Goal: Navigation & Orientation: Find specific page/section

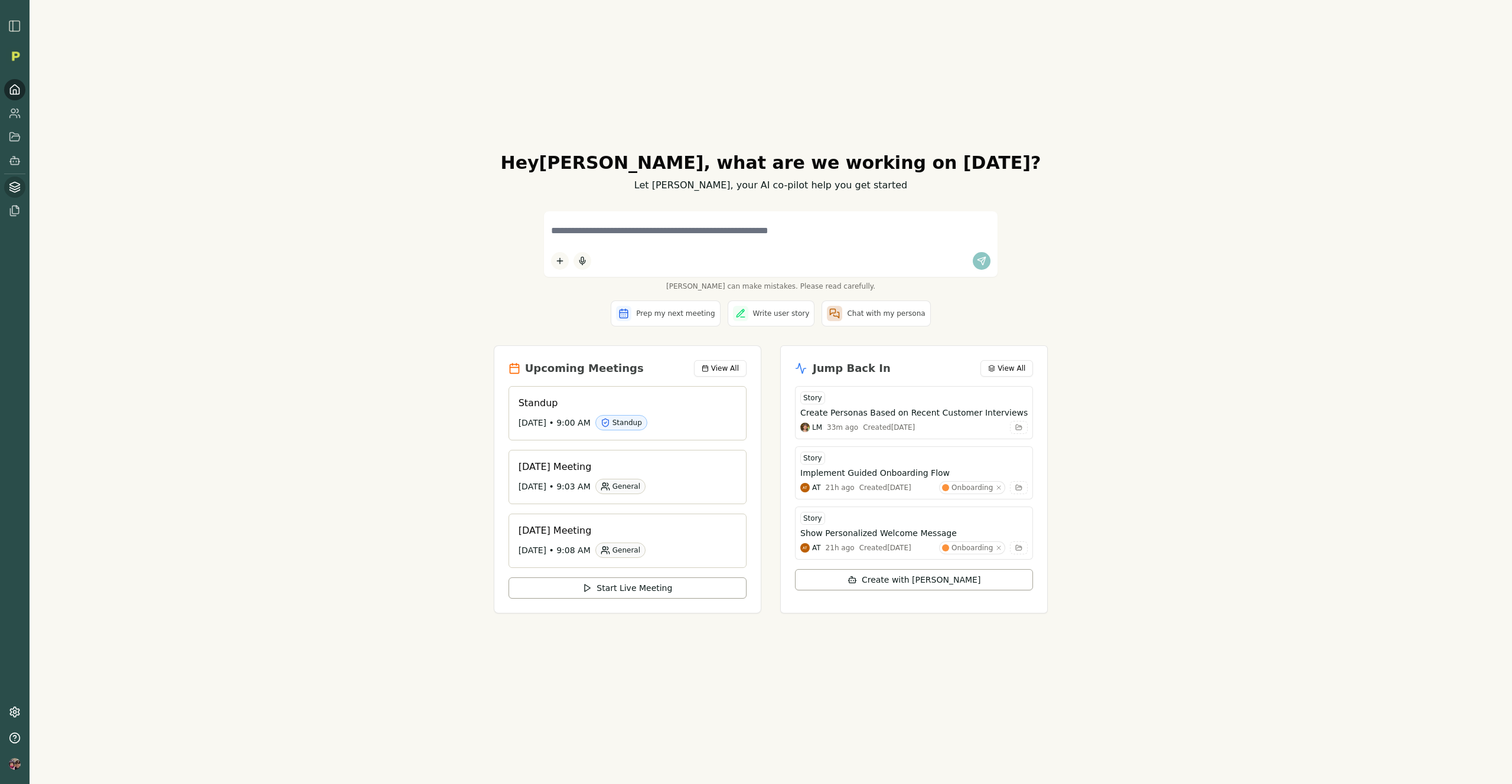
click at [21, 191] on link at bounding box center [14, 187] width 21 height 21
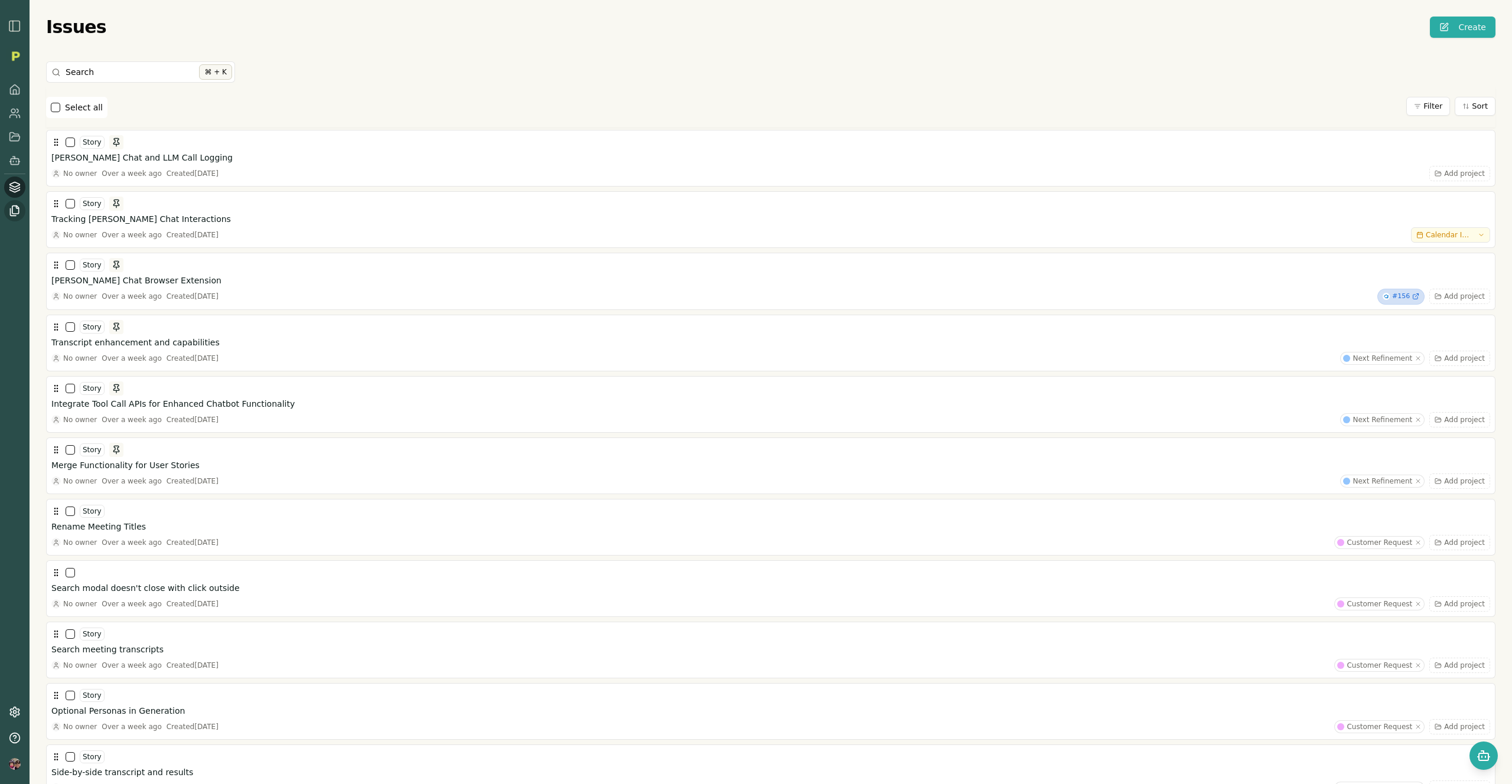
click at [15, 218] on link at bounding box center [14, 211] width 21 height 21
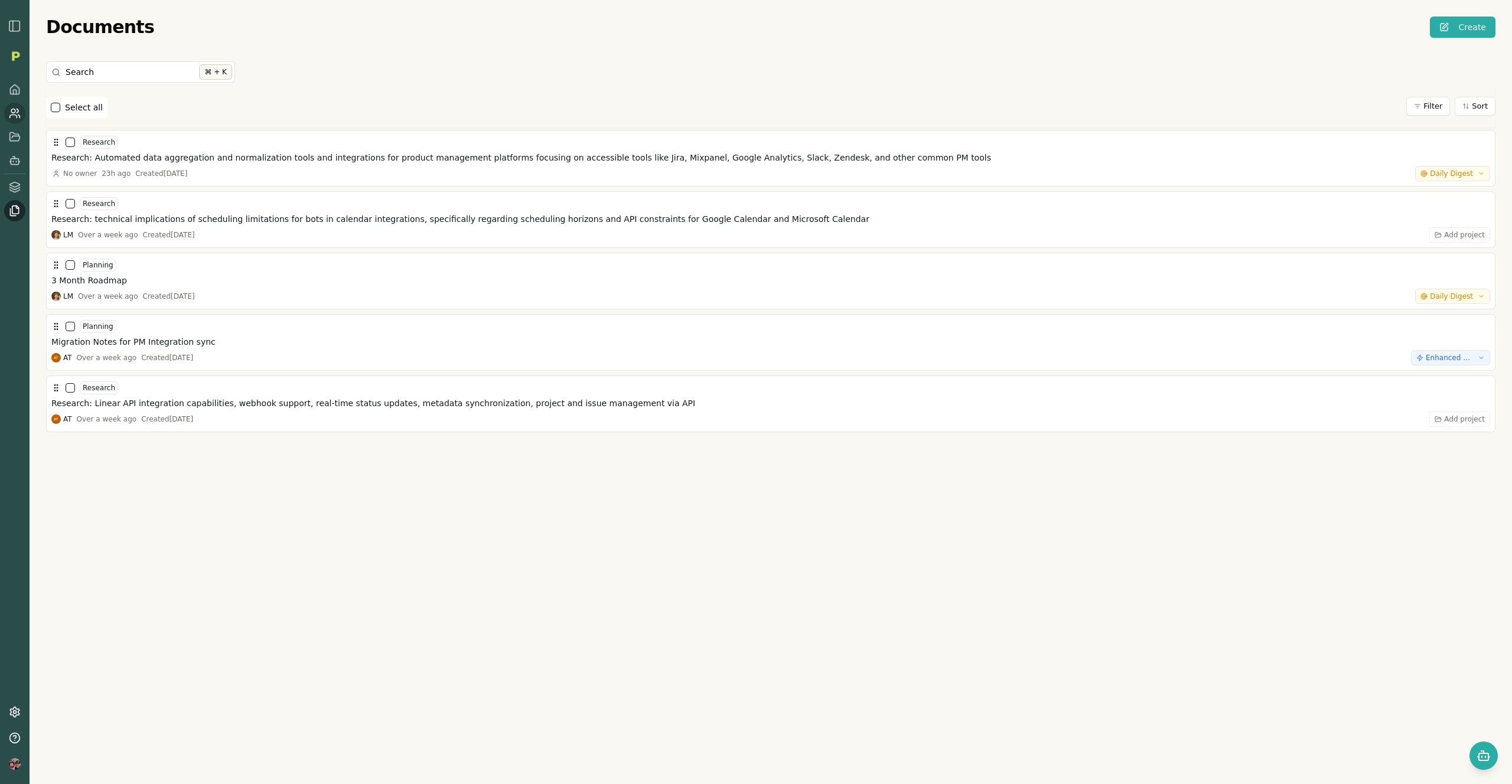
click at [14, 118] on icon at bounding box center [14, 113] width 12 height 12
